Goal: Book appointment/travel/reservation

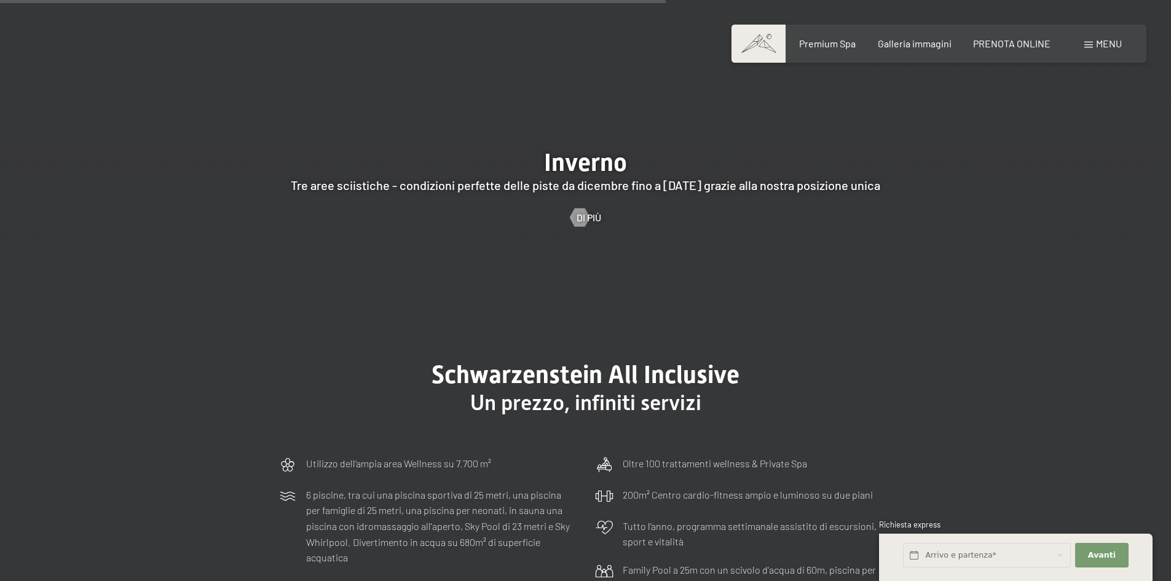
scroll to position [3566, 0]
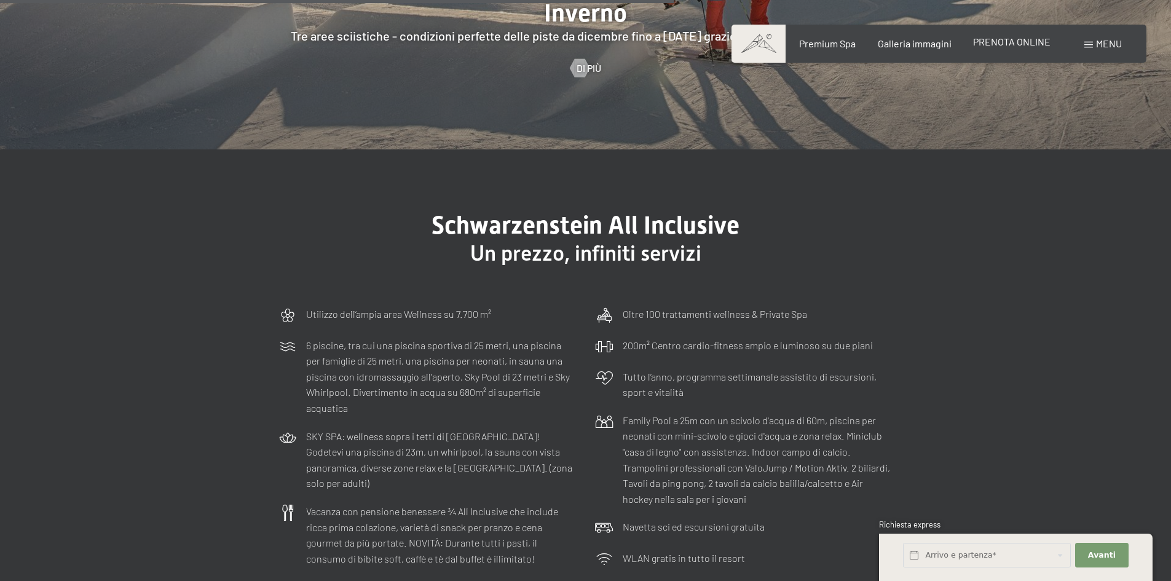
click at [1026, 36] on span "PRENOTA ONLINE" at bounding box center [1011, 42] width 77 height 12
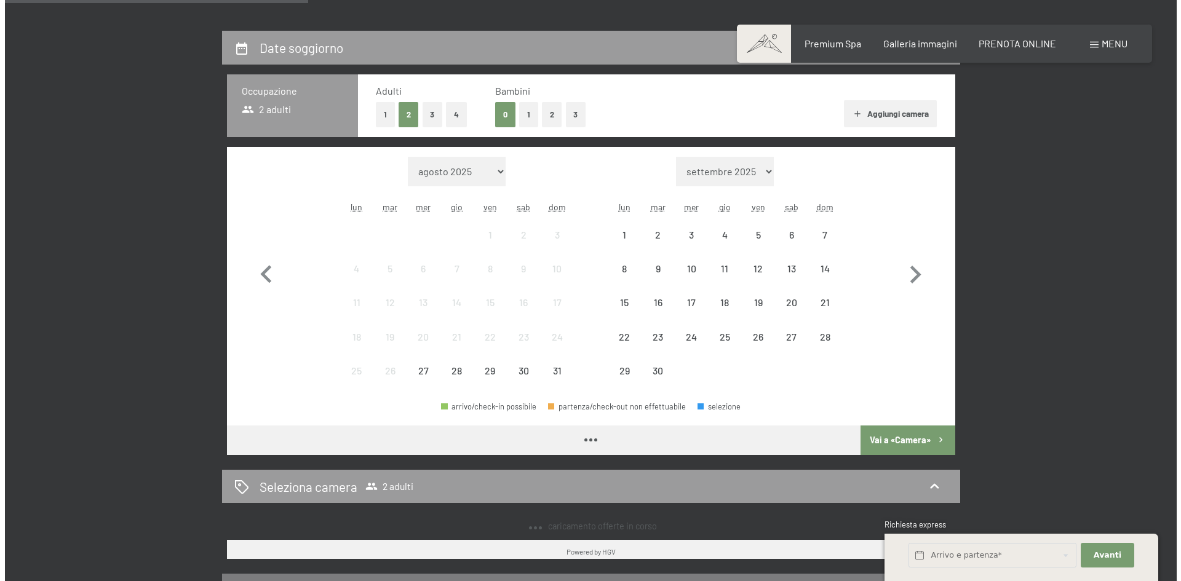
scroll to position [307, 0]
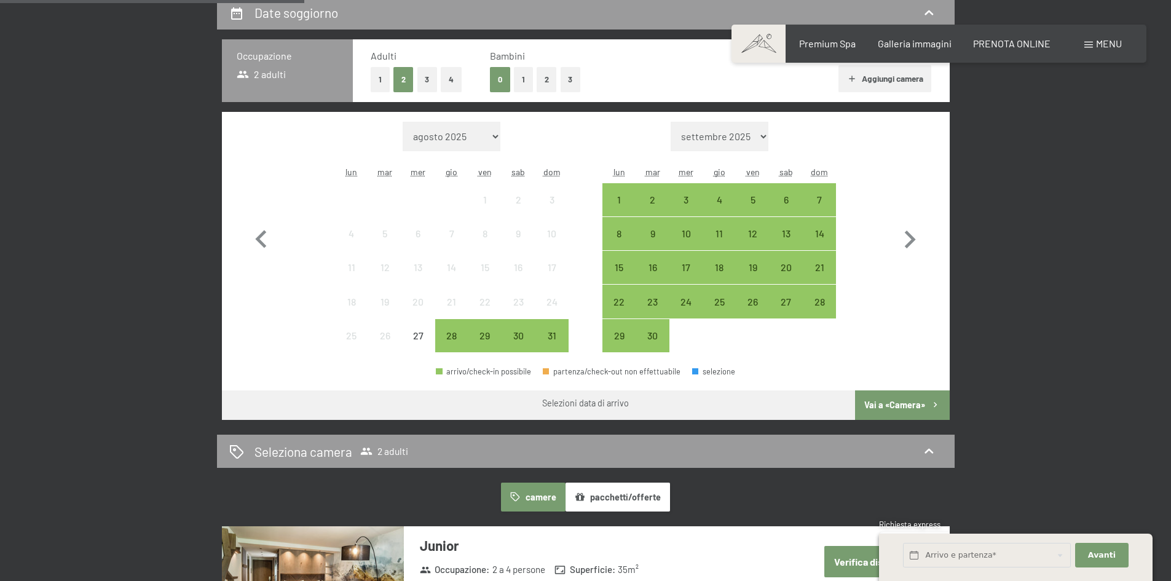
click at [1077, 48] on div "Prenotazione Richiesta Premium Spa Galleria immagini PRENOTA ONLINE Menu DE IT …" at bounding box center [939, 44] width 366 height 14
click at [1088, 41] on div "Menu" at bounding box center [1104, 44] width 38 height 14
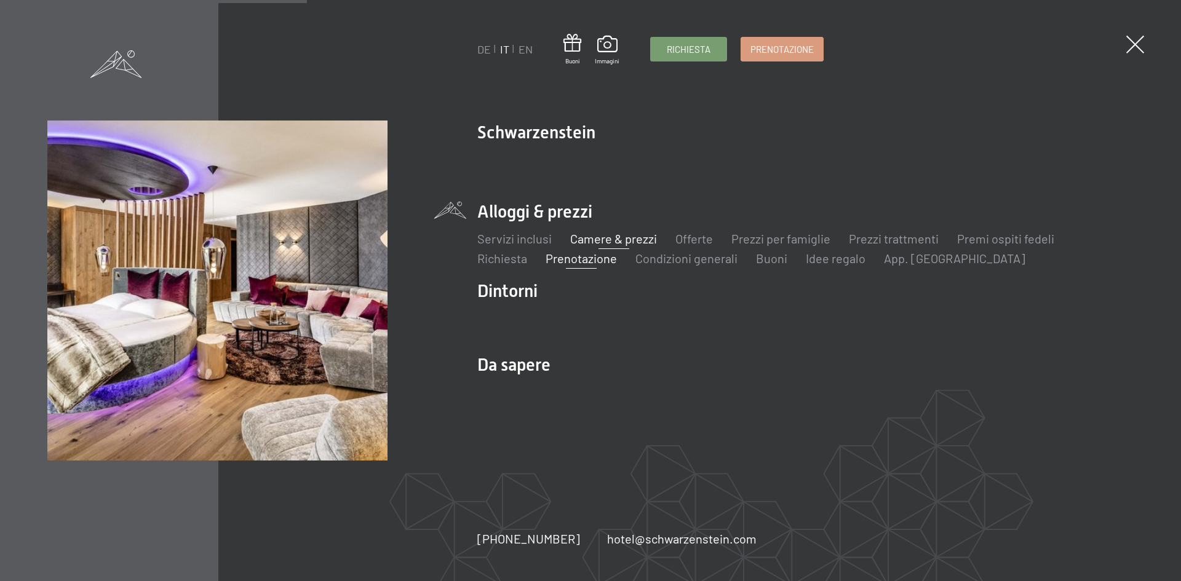
click at [588, 238] on link "Camere & prezzi" at bounding box center [613, 238] width 87 height 15
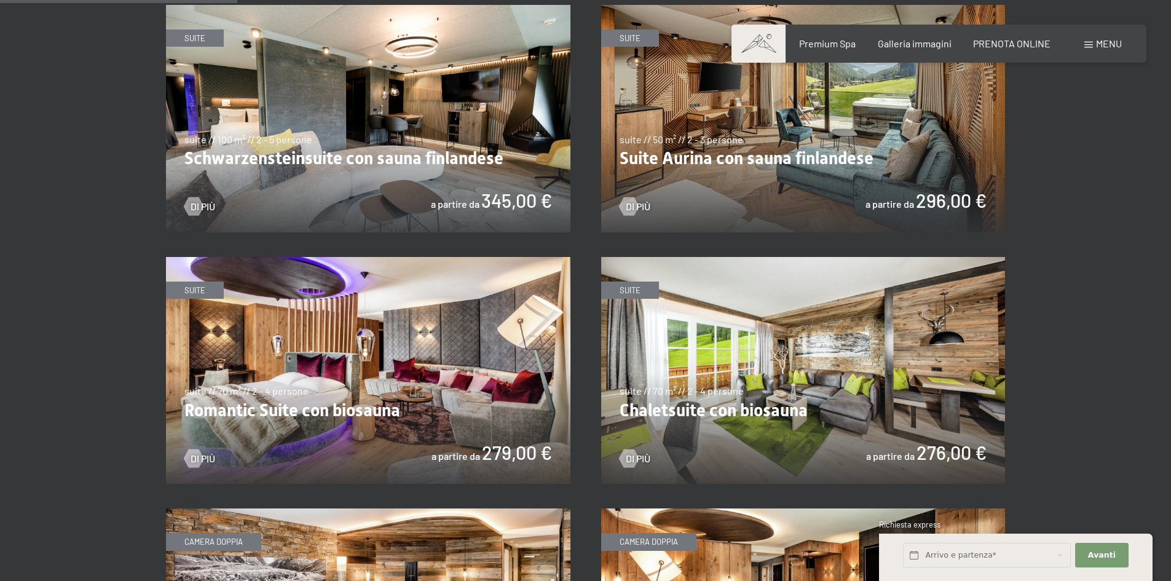
scroll to position [799, 0]
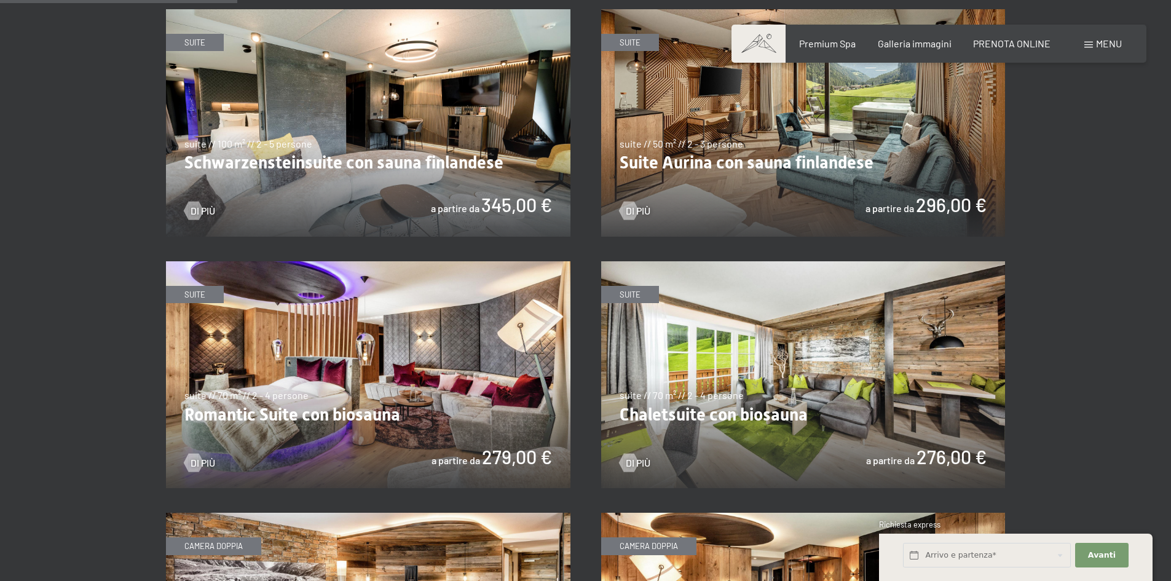
click at [719, 144] on img at bounding box center [803, 123] width 405 height 228
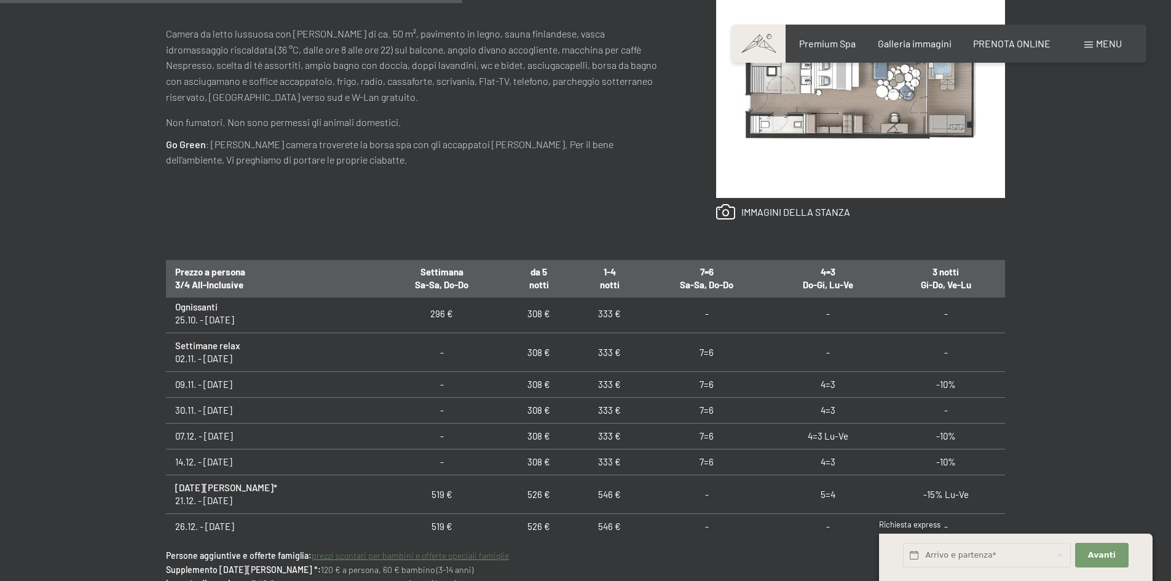
scroll to position [184, 0]
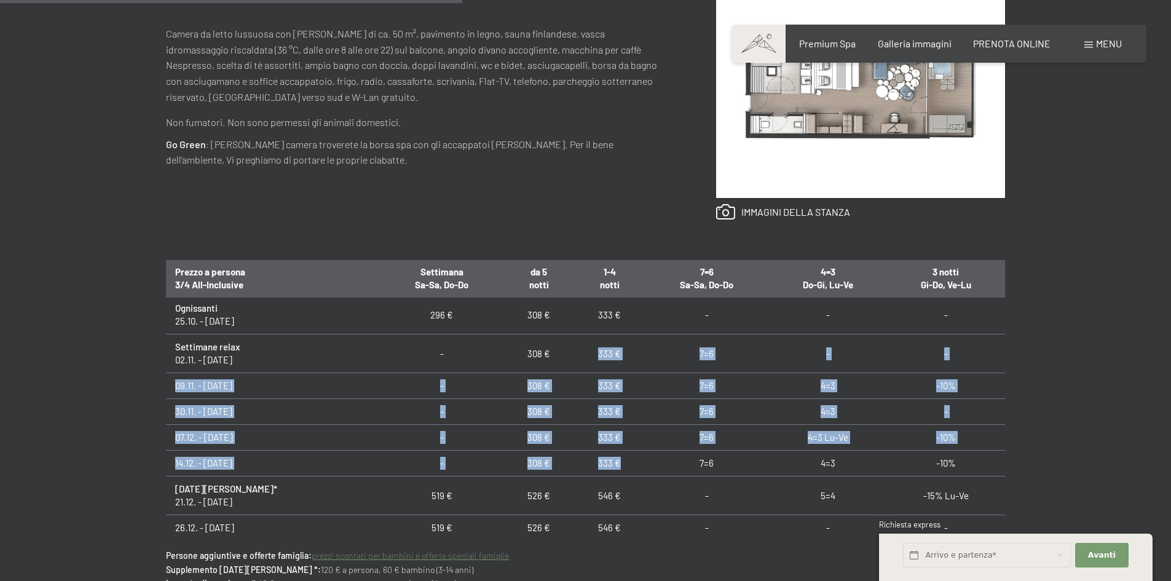
drag, startPoint x: 623, startPoint y: 461, endPoint x: 584, endPoint y: 367, distance: 101.4
click at [584, 367] on tbody "Tempo piacevole 24.08. - 31.08.25 351 € 361 € 381 € - - - Settimana escursionis…" at bounding box center [585, 509] width 839 height 788
click at [629, 436] on td "333 €" at bounding box center [609, 438] width 71 height 26
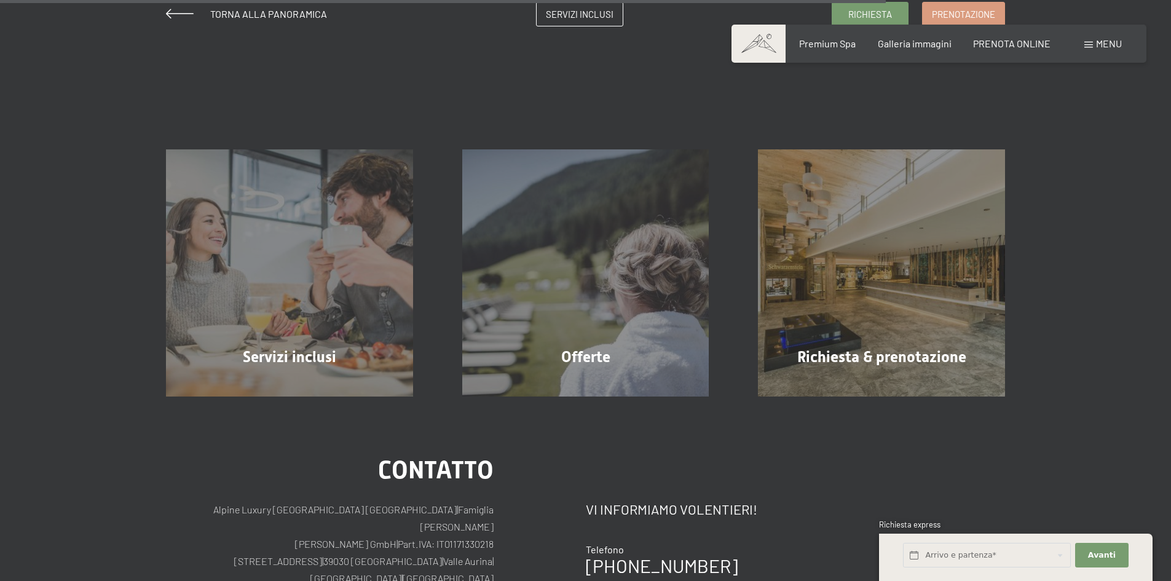
scroll to position [1230, 0]
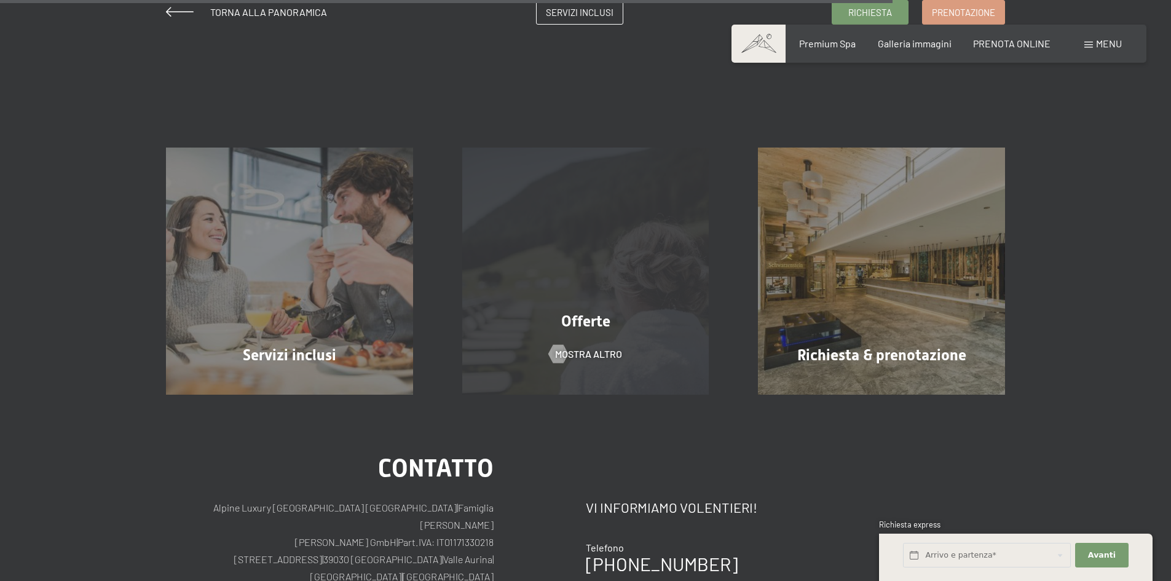
click at [606, 304] on div "Offerte mostra altro" at bounding box center [586, 271] width 296 height 247
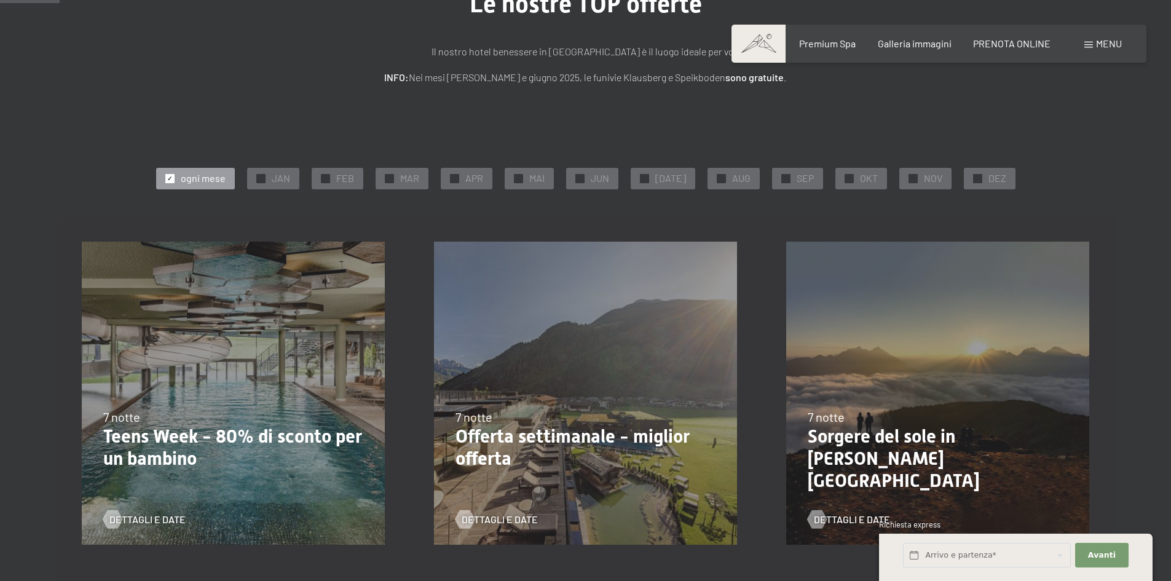
scroll to position [123, 0]
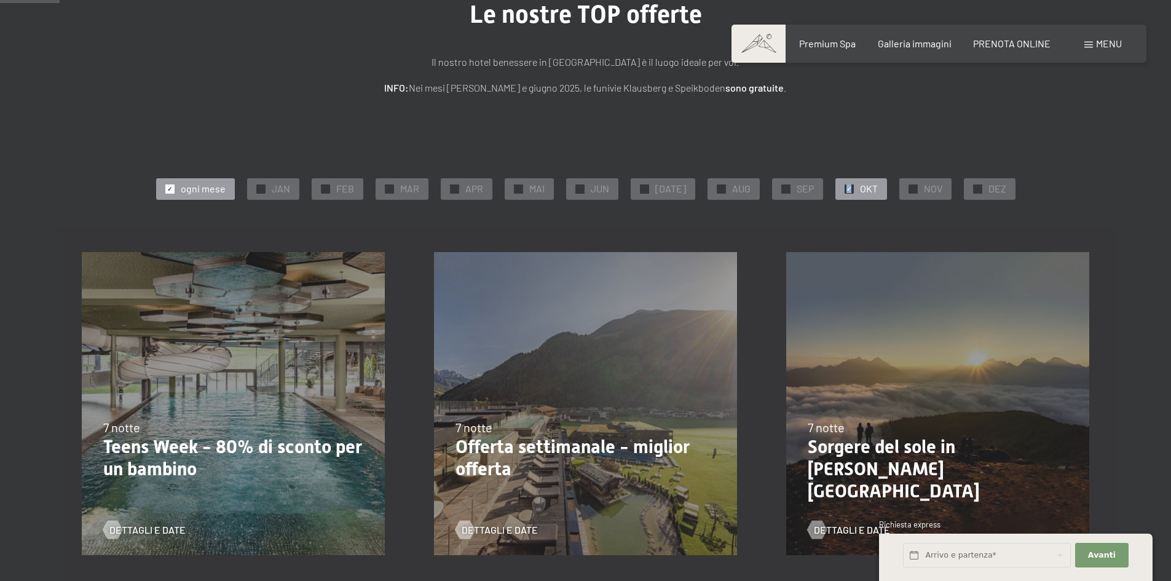
click at [847, 188] on span "✓" at bounding box center [849, 188] width 5 height 9
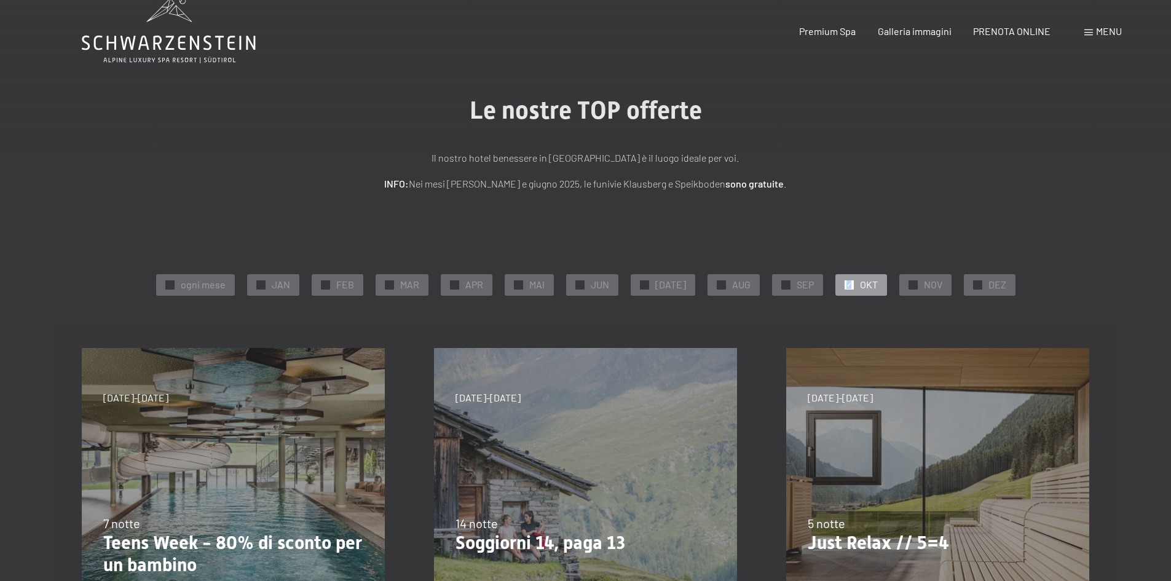
scroll to position [0, 0]
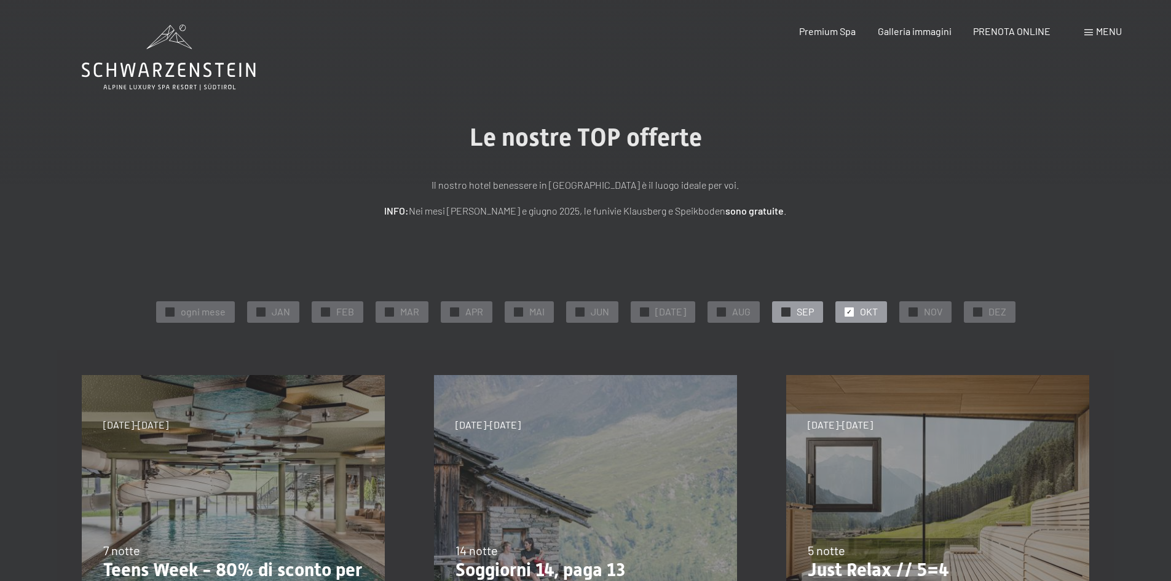
click at [773, 306] on div "✓ SEP" at bounding box center [797, 311] width 51 height 21
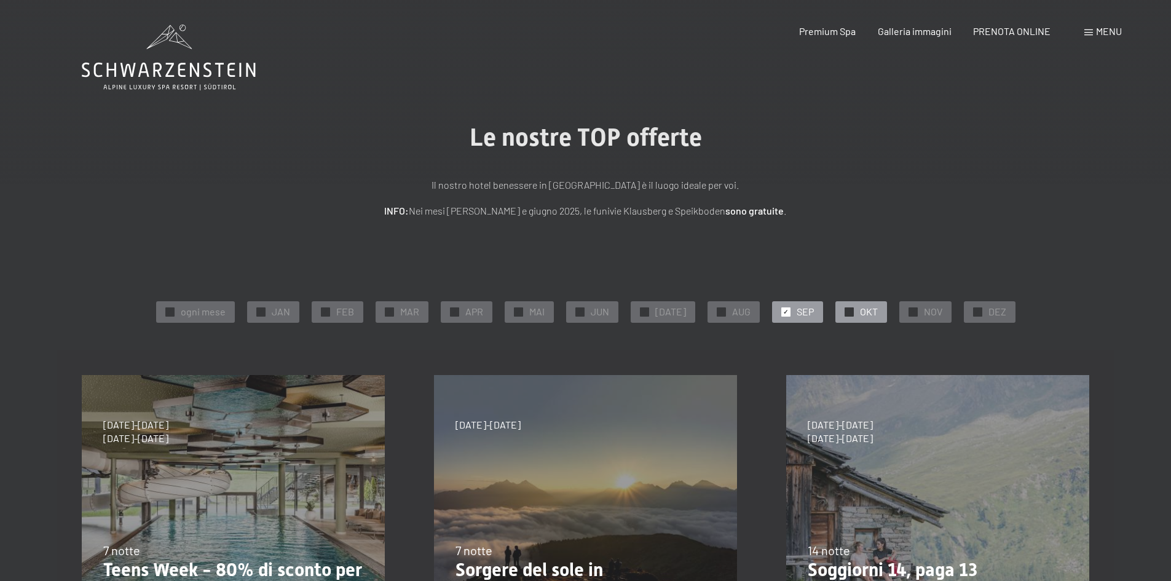
click at [845, 312] on div at bounding box center [849, 311] width 9 height 9
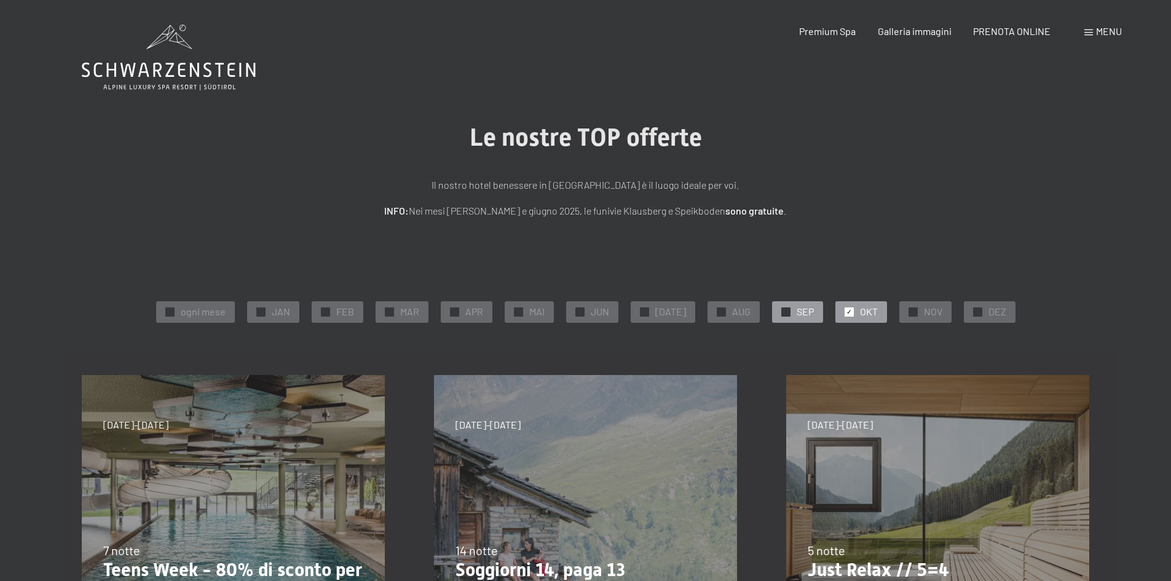
click at [782, 314] on div at bounding box center [786, 311] width 9 height 9
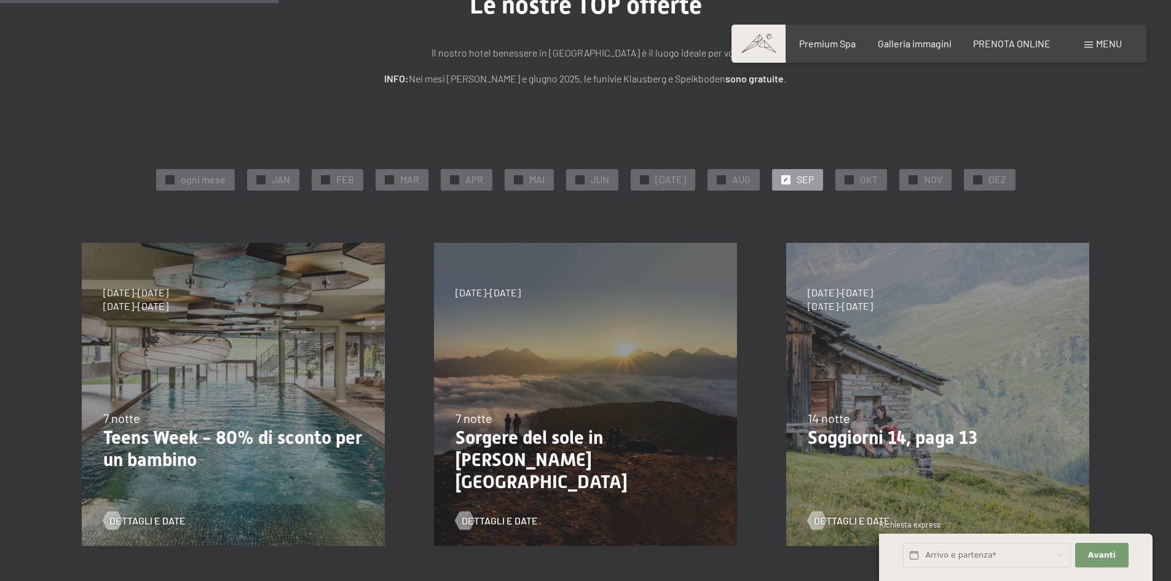
scroll to position [123, 0]
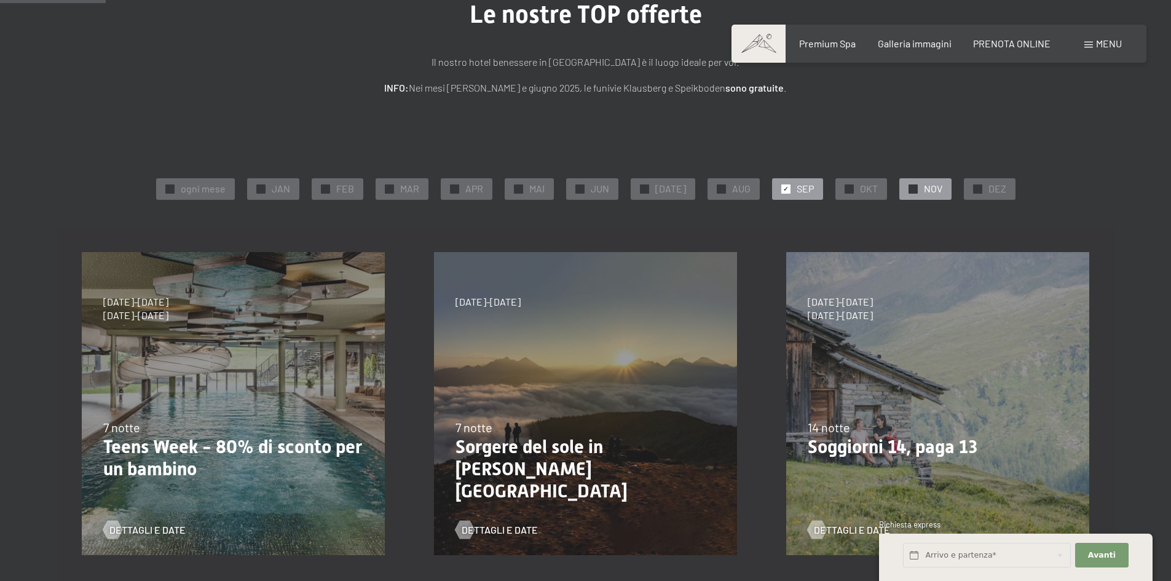
click at [900, 193] on div "✓ NOV" at bounding box center [926, 188] width 52 height 21
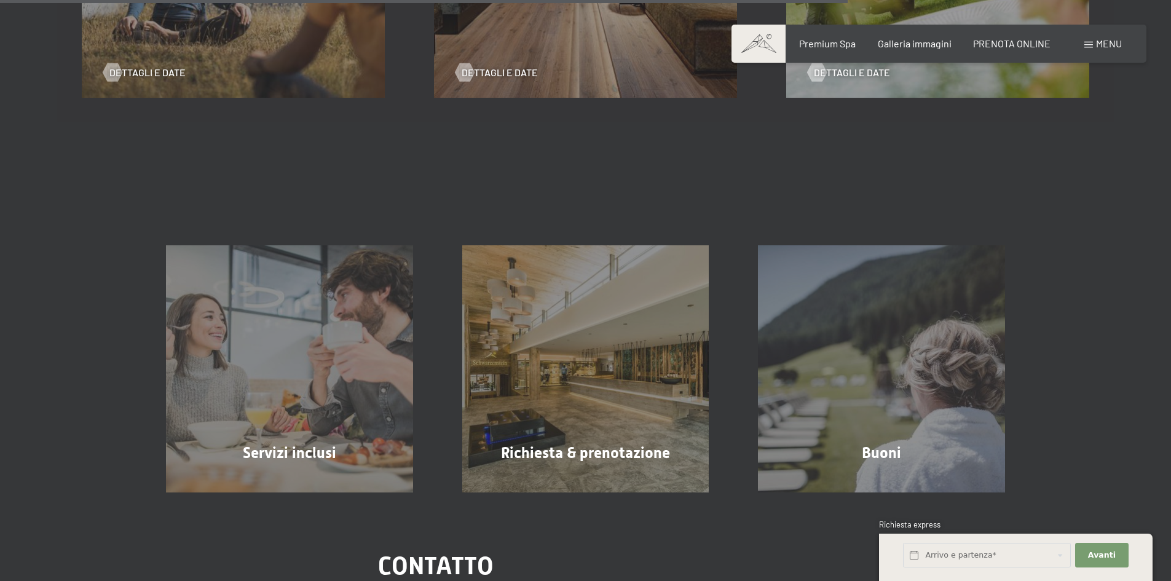
scroll to position [984, 0]
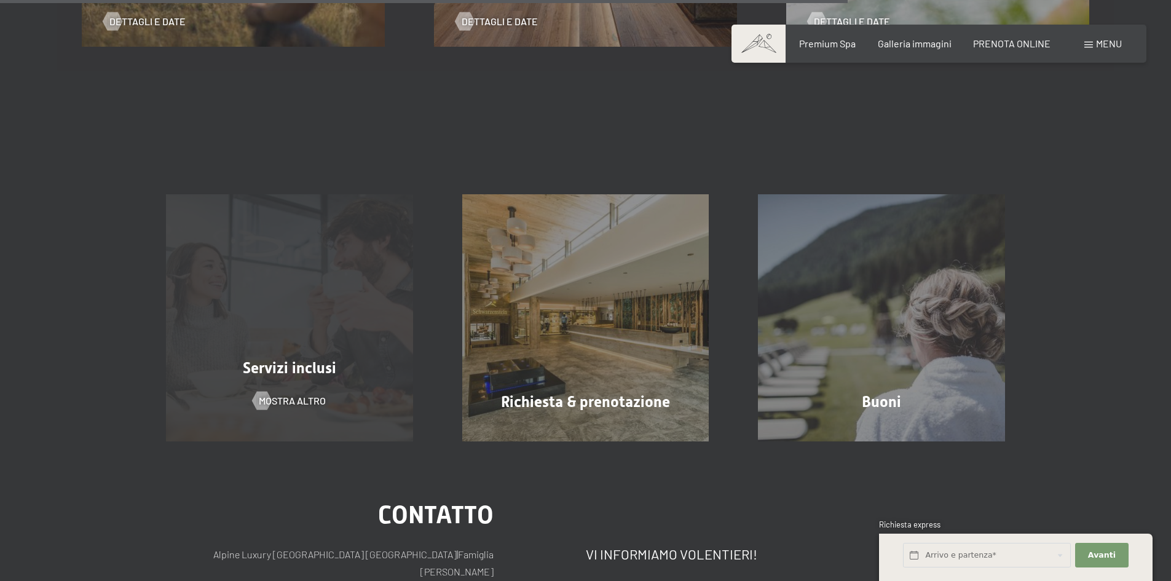
click at [305, 331] on div "Servizi inclusi mostra altro" at bounding box center [289, 317] width 296 height 247
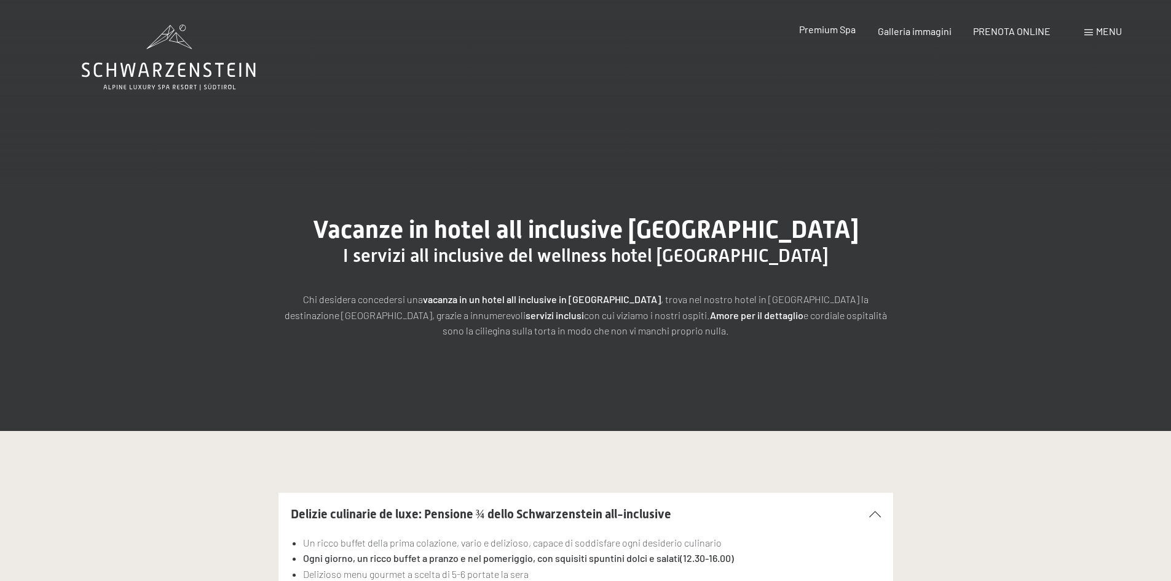
click at [828, 29] on span "Premium Spa" at bounding box center [827, 29] width 57 height 12
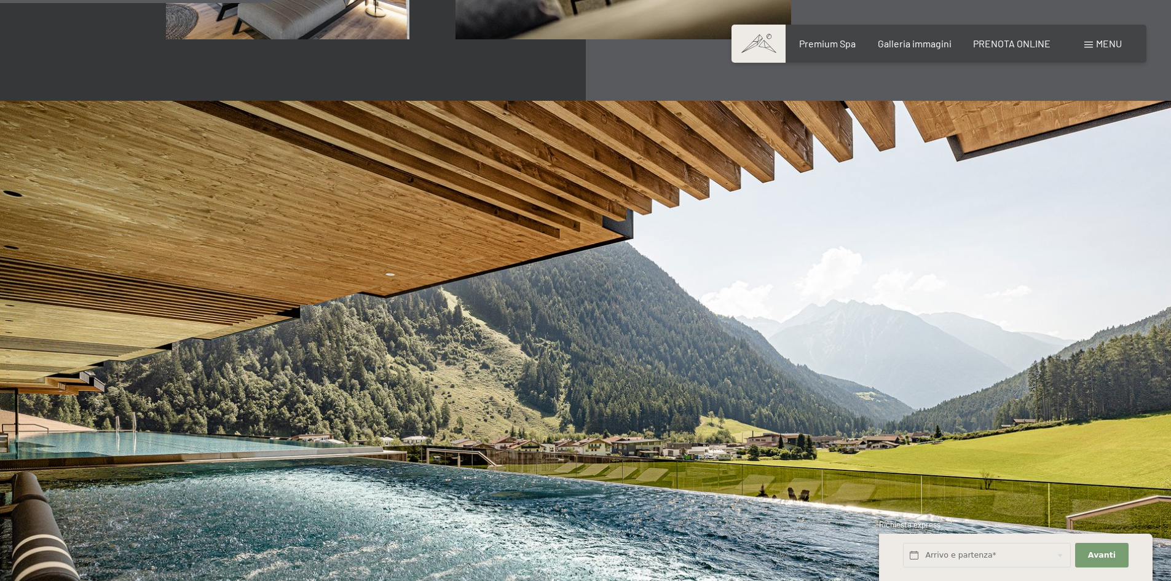
scroll to position [2398, 0]
